Goal: Find specific page/section: Find specific page/section

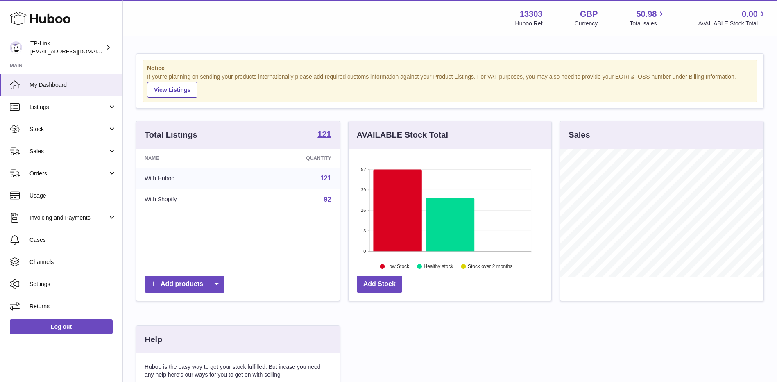
scroll to position [128, 203]
click at [60, 145] on link "Sales" at bounding box center [61, 151] width 122 height 22
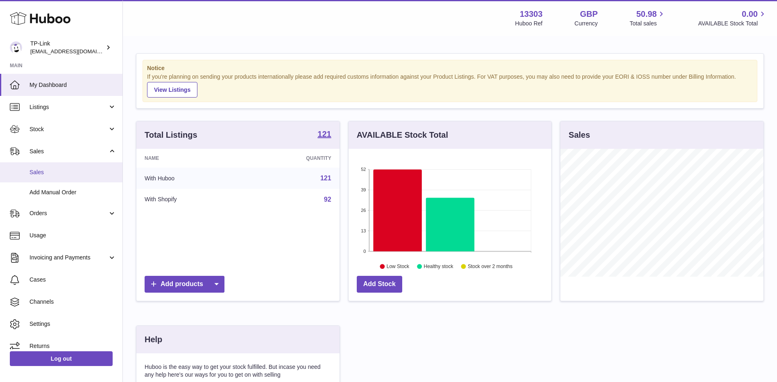
click at [56, 167] on link "Sales" at bounding box center [61, 172] width 122 height 20
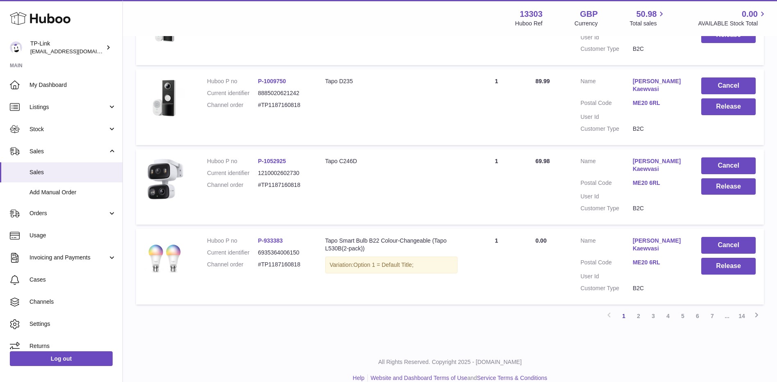
scroll to position [651, 0]
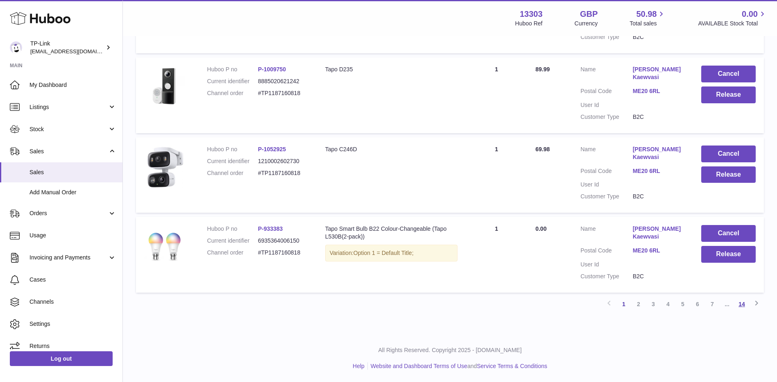
click at [740, 305] on link "14" at bounding box center [741, 303] width 15 height 15
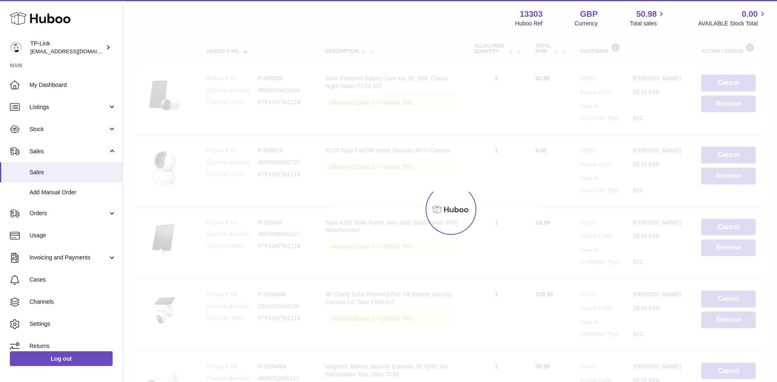
scroll to position [37, 0]
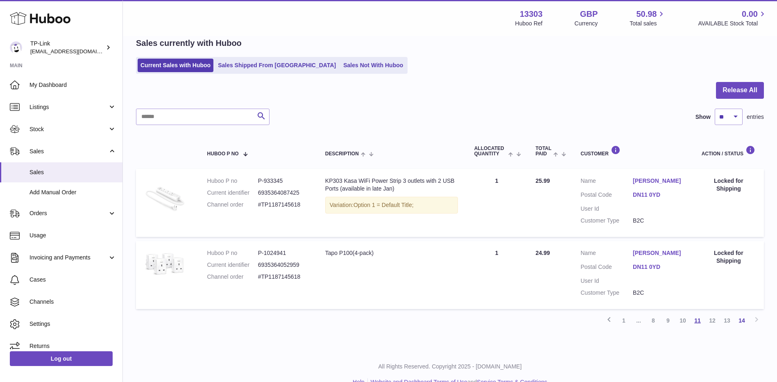
click at [693, 323] on link "11" at bounding box center [697, 320] width 15 height 15
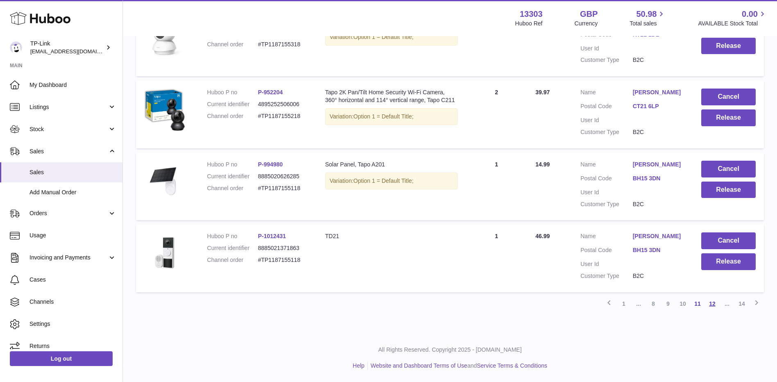
click at [711, 303] on link "12" at bounding box center [712, 303] width 15 height 15
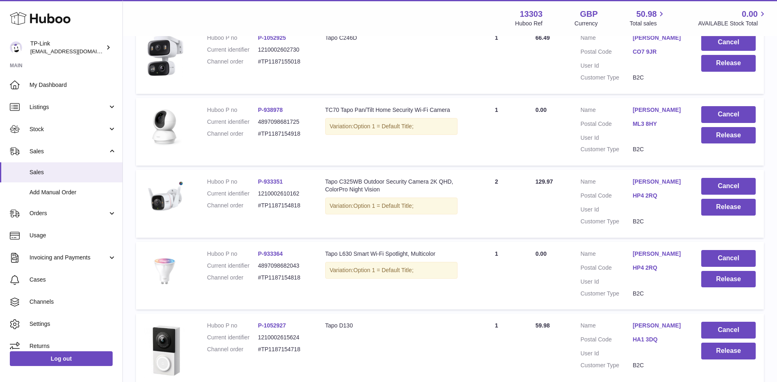
scroll to position [675, 0]
